Goal: Communication & Community: Connect with others

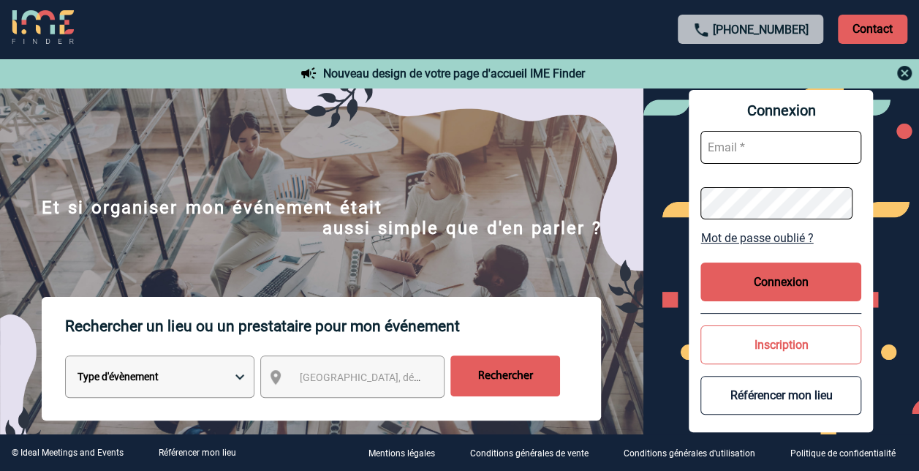
click at [763, 151] on input "text" at bounding box center [780, 147] width 161 height 33
type input "mvanfleteren@hotmail.fr"
click at [763, 142] on input "text" at bounding box center [780, 147] width 161 height 33
type input "malika.van-fleteren@capgemini.com"
click at [772, 144] on input "text" at bounding box center [780, 147] width 161 height 33
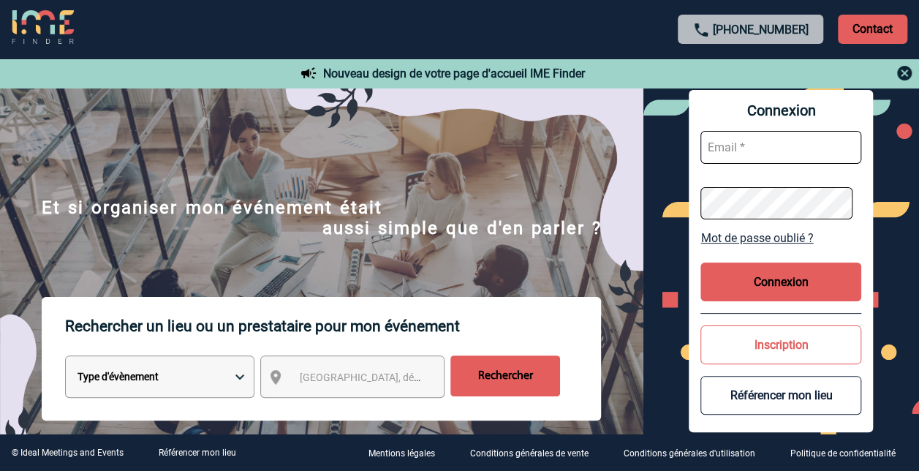
type input "malika.van-fleteren@capgemini.com"
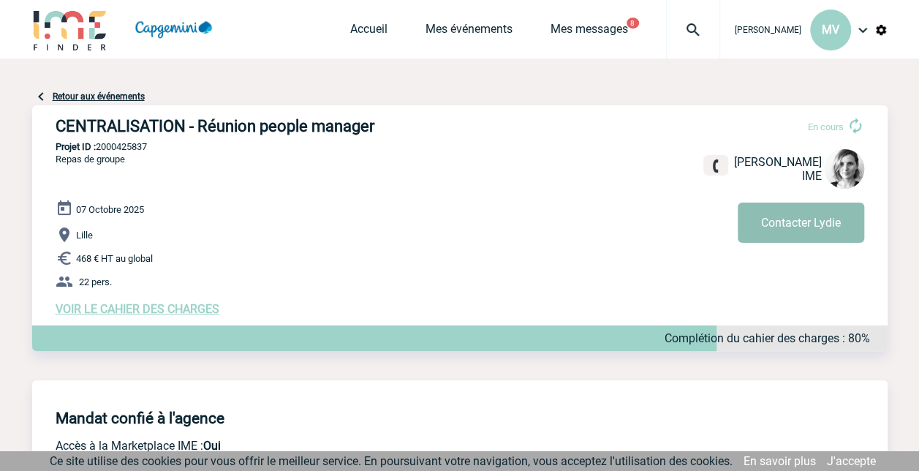
click at [772, 224] on button "Contacter Lydie" at bounding box center [801, 223] width 126 height 40
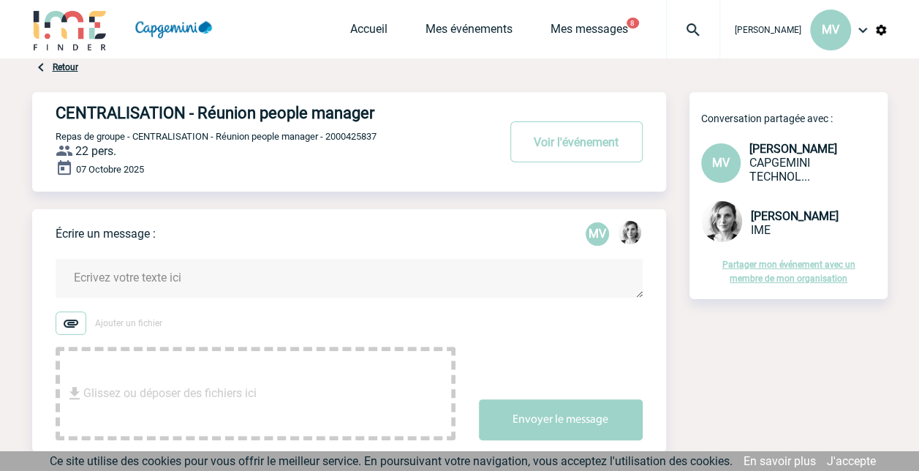
click at [205, 281] on textarea at bounding box center [349, 278] width 587 height 39
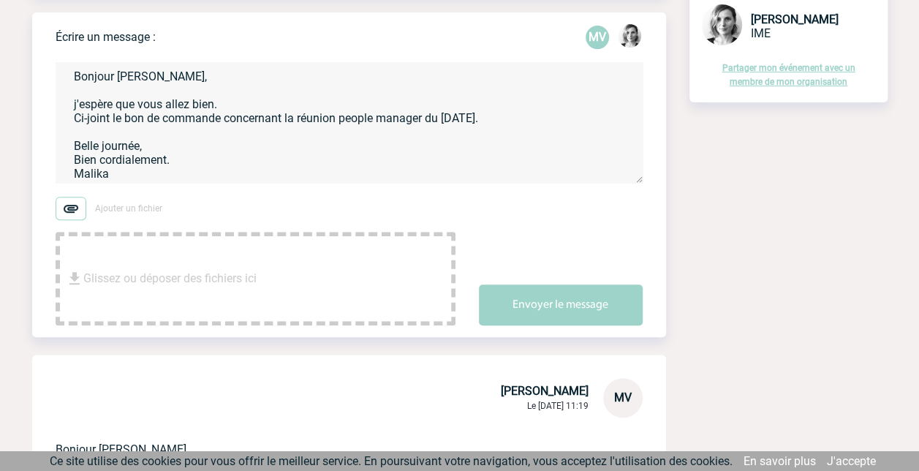
scroll to position [213, 0]
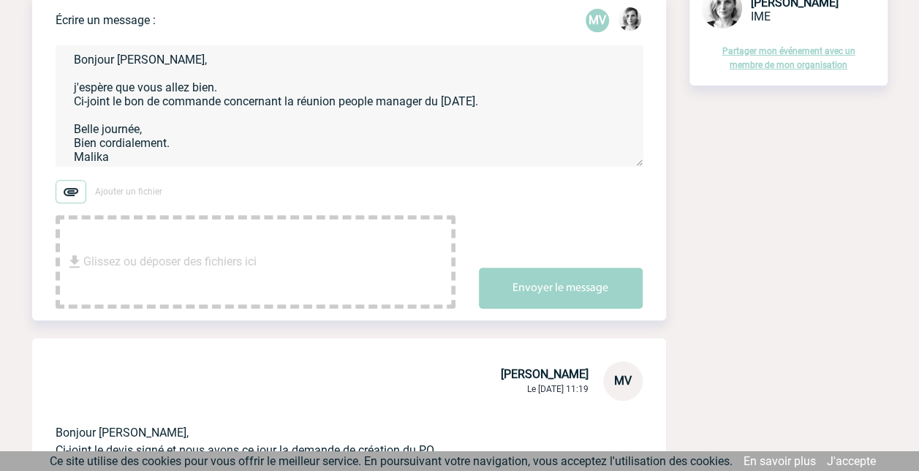
type textarea "Bonjour [PERSON_NAME], j'espère que vous allez bien. Ci-joint le bon de command…"
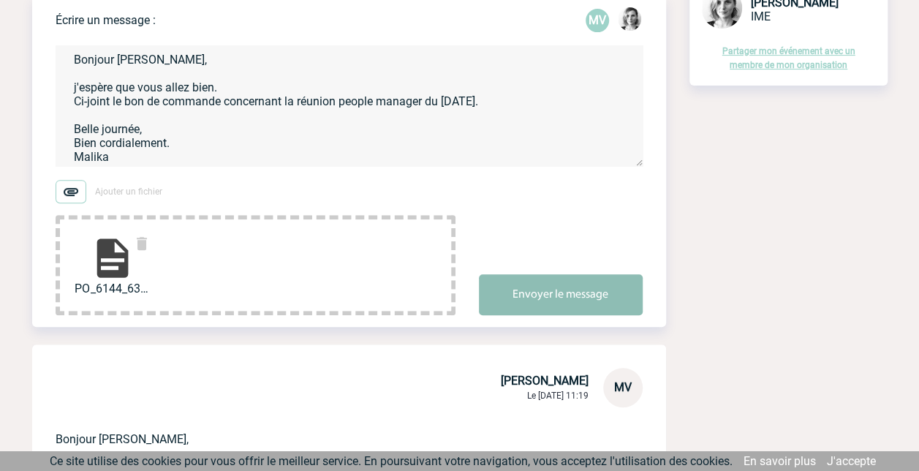
click at [564, 292] on button "Envoyer le message" at bounding box center [561, 294] width 164 height 41
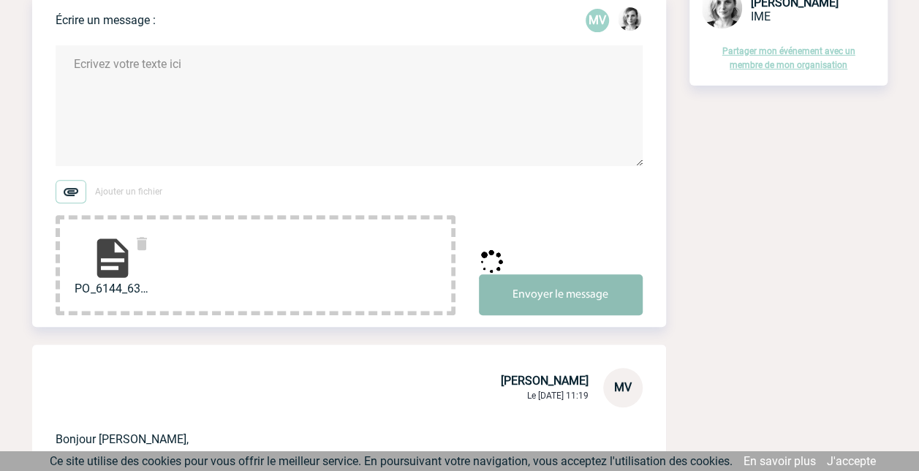
scroll to position [0, 0]
